Goal: Find contact information: Find contact information

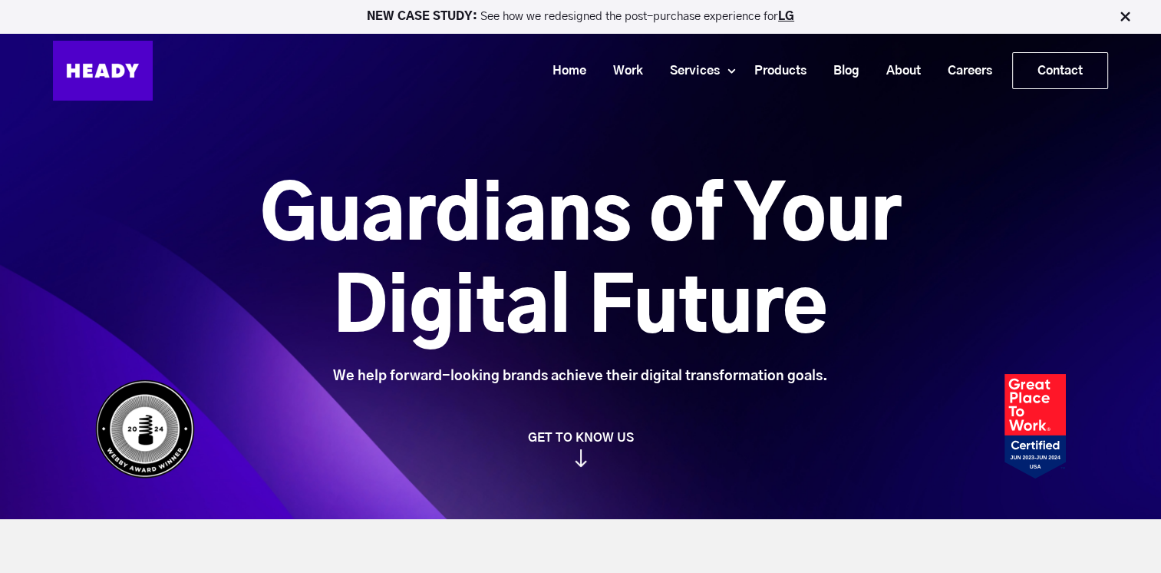
click at [1124, 16] on img at bounding box center [1124, 16] width 15 height 15
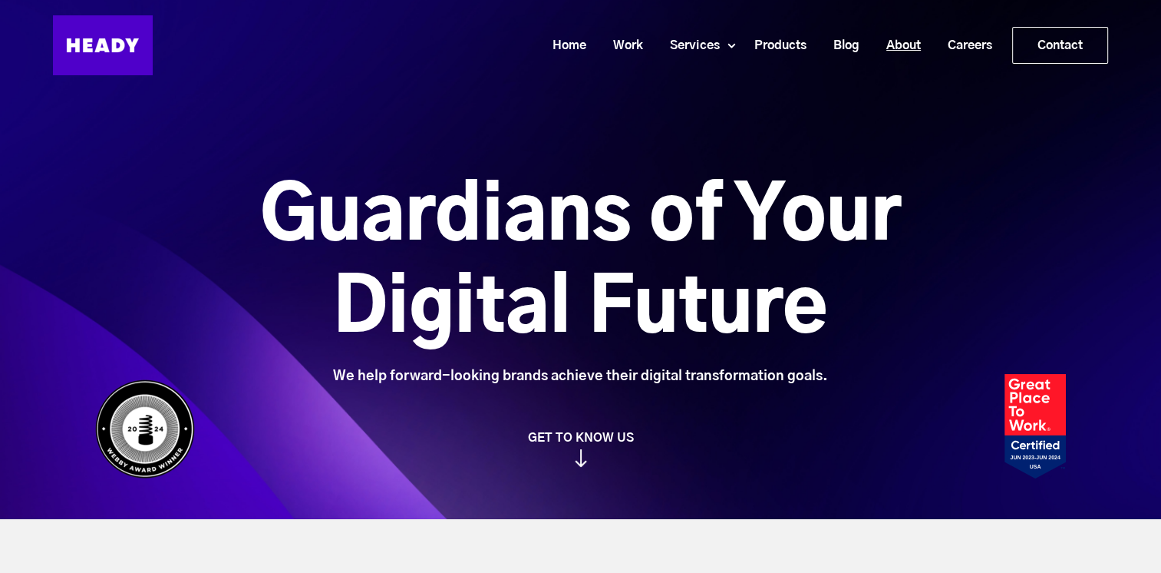
click at [913, 45] on link "About" at bounding box center [897, 45] width 61 height 28
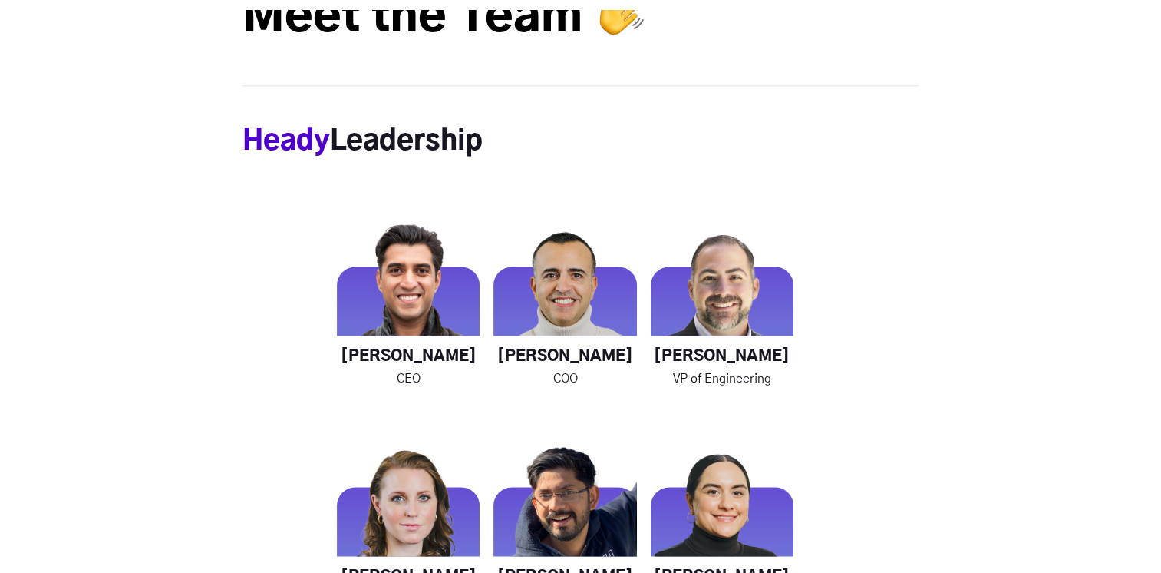
scroll to position [2072, 0]
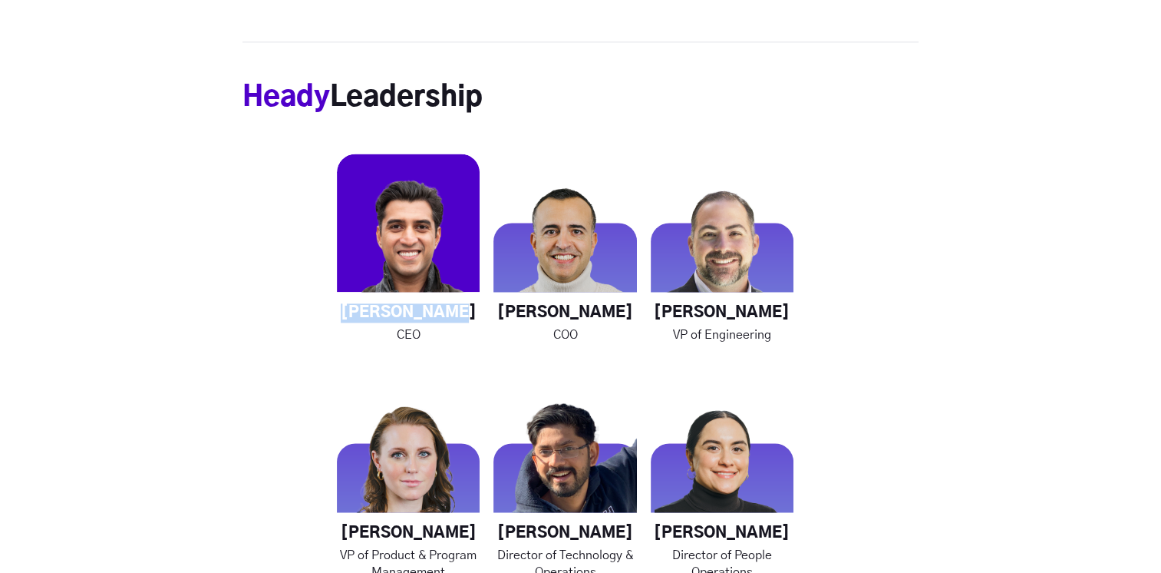
drag, startPoint x: 353, startPoint y: 302, endPoint x: 460, endPoint y: 303, distance: 107.5
click at [460, 303] on h4 "[PERSON_NAME]" at bounding box center [408, 312] width 143 height 19
copy h4 "[PERSON_NAME]"
click at [447, 266] on img at bounding box center [408, 224] width 143 height 143
click at [436, 316] on h4 "[PERSON_NAME]" at bounding box center [408, 312] width 143 height 19
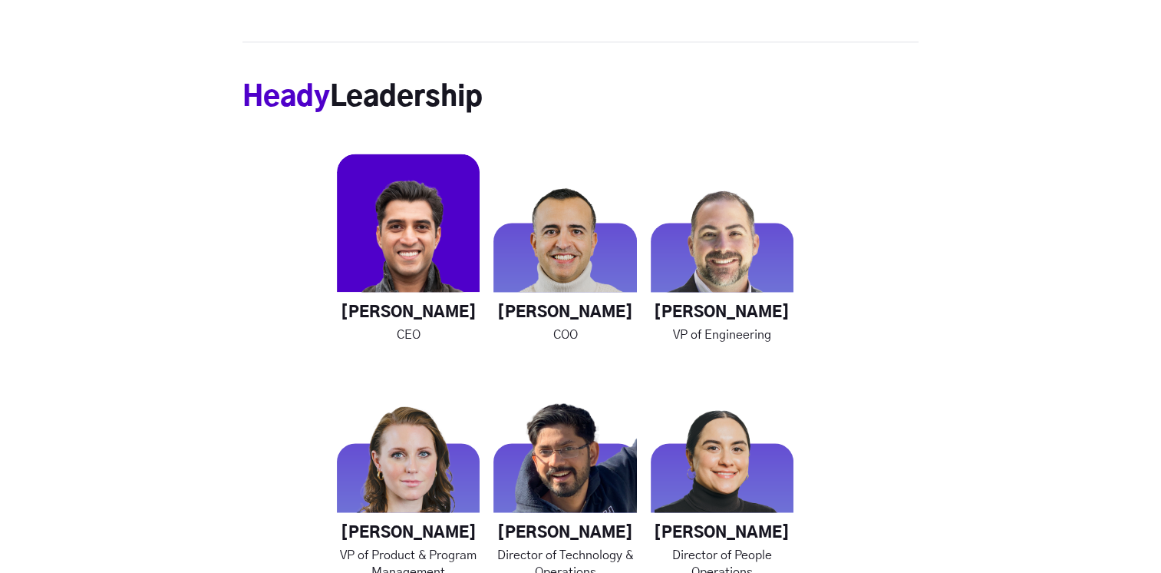
click at [420, 326] on p "CEO" at bounding box center [408, 334] width 143 height 17
drag, startPoint x: 359, startPoint y: 312, endPoint x: 457, endPoint y: 301, distance: 98.8
click at [457, 301] on div "[PERSON_NAME] CEO" at bounding box center [408, 248] width 143 height 190
copy h4 "[PERSON_NAME]"
